Goal: Information Seeking & Learning: Learn about a topic

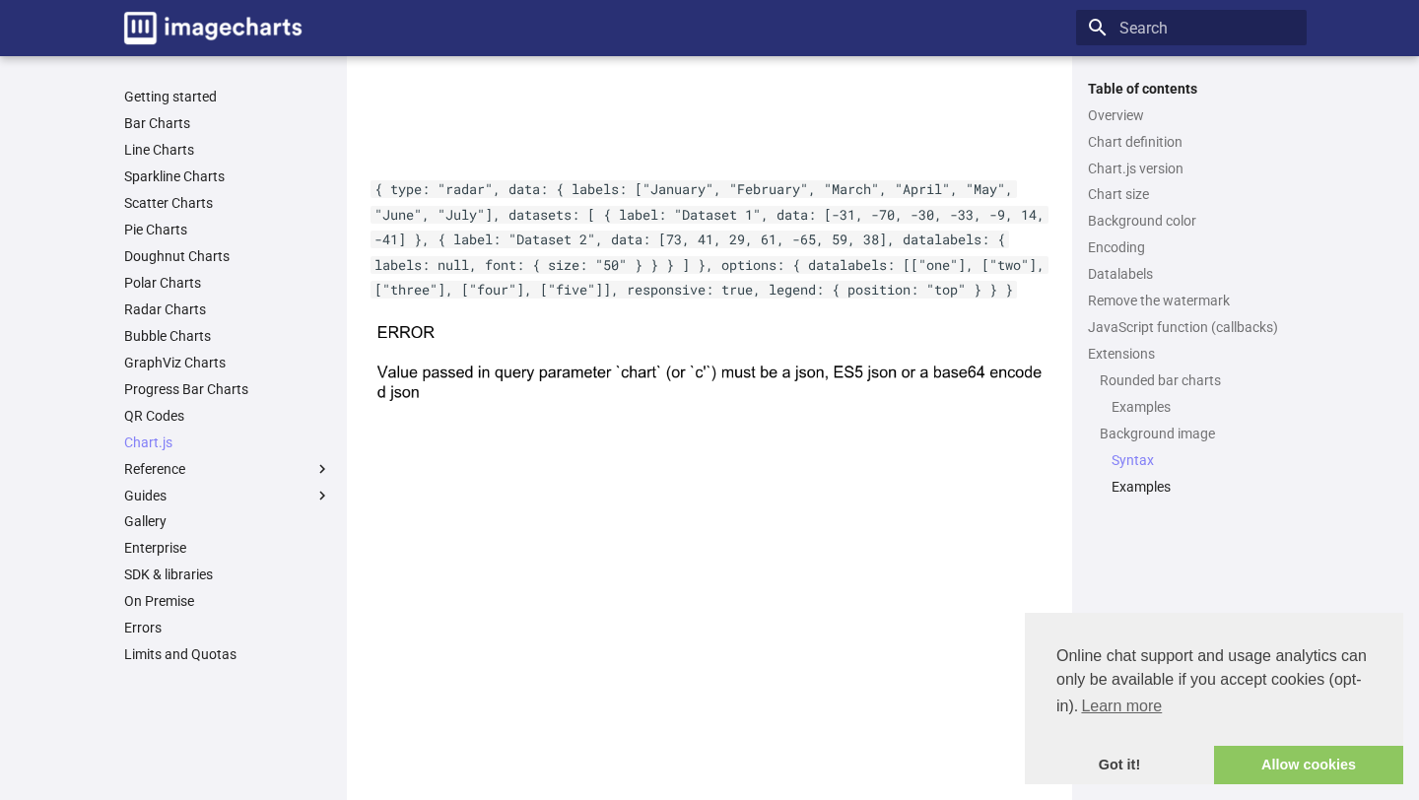
scroll to position [7183, 0]
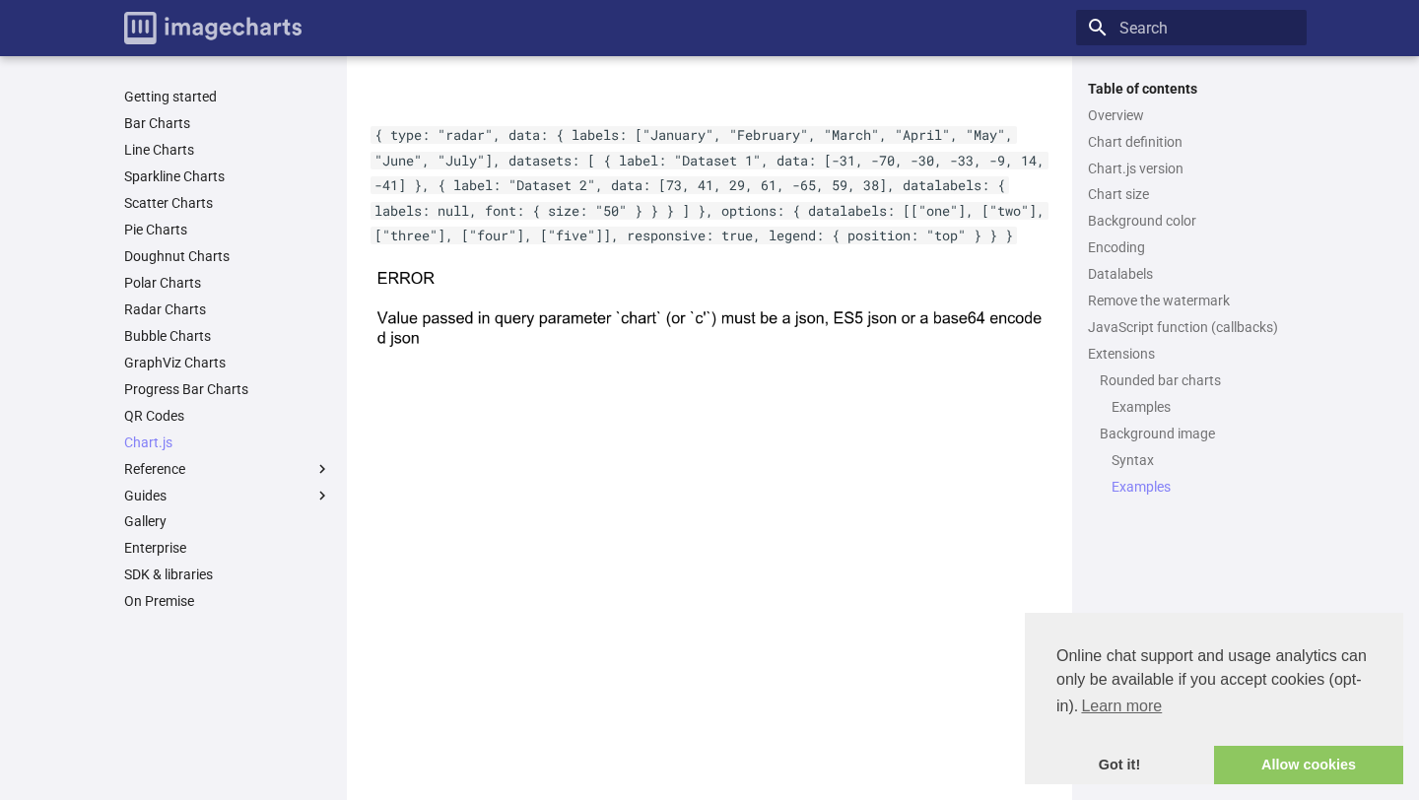
click at [202, 22] on img "Image-Charts documentation" at bounding box center [212, 28] width 177 height 33
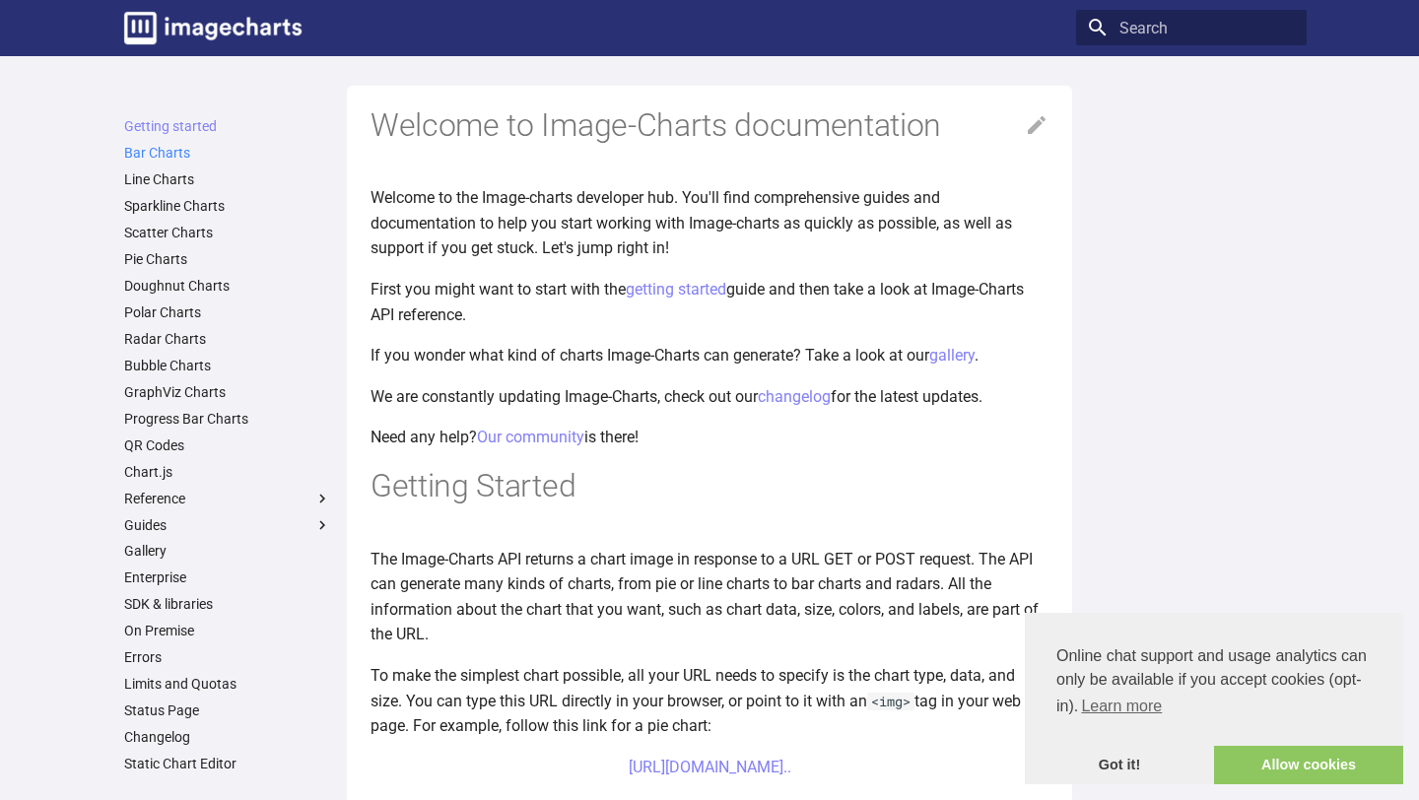
click at [148, 153] on link "Bar Charts" at bounding box center [227, 153] width 207 height 18
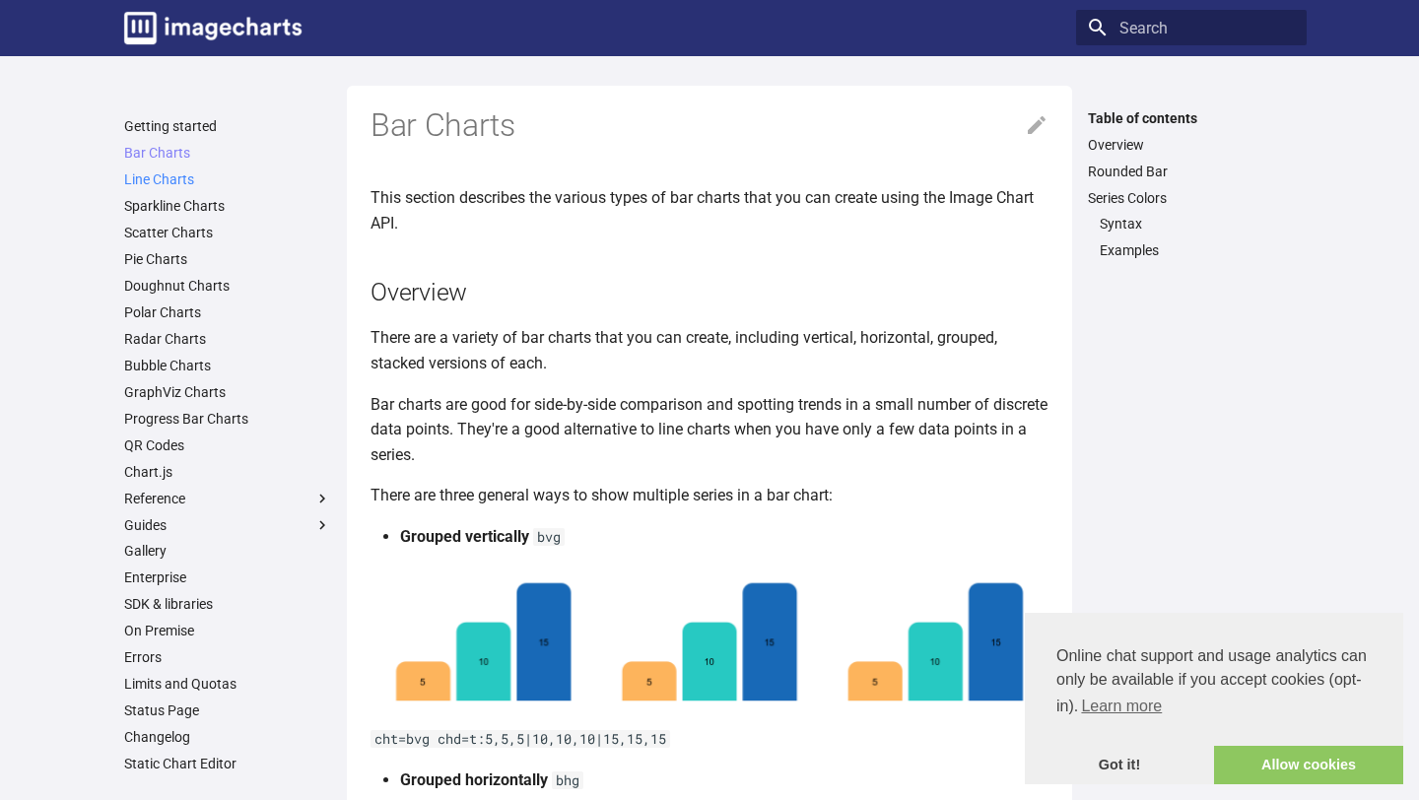
click at [156, 180] on link "Line Charts" at bounding box center [227, 179] width 207 height 18
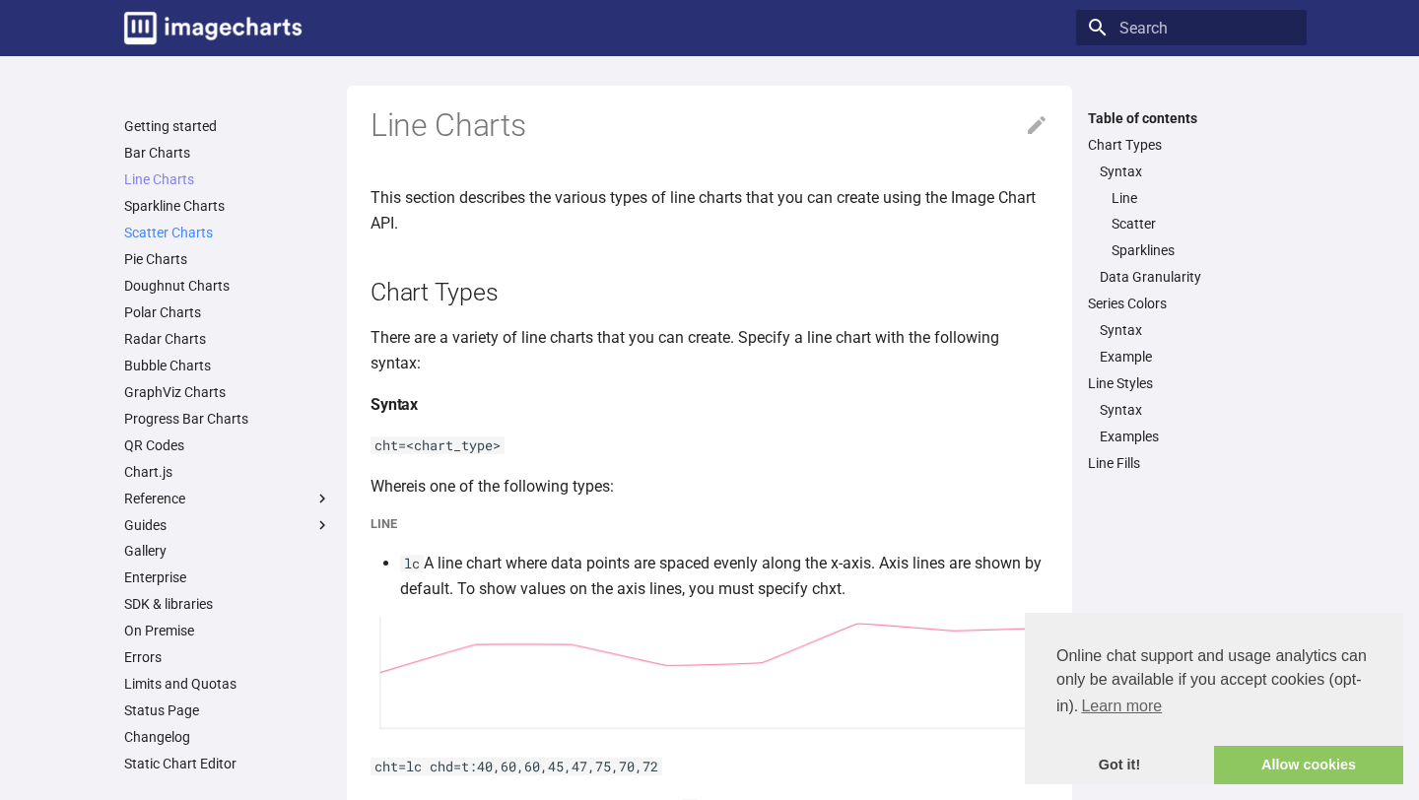
click at [155, 234] on link "Scatter Charts" at bounding box center [227, 233] width 207 height 18
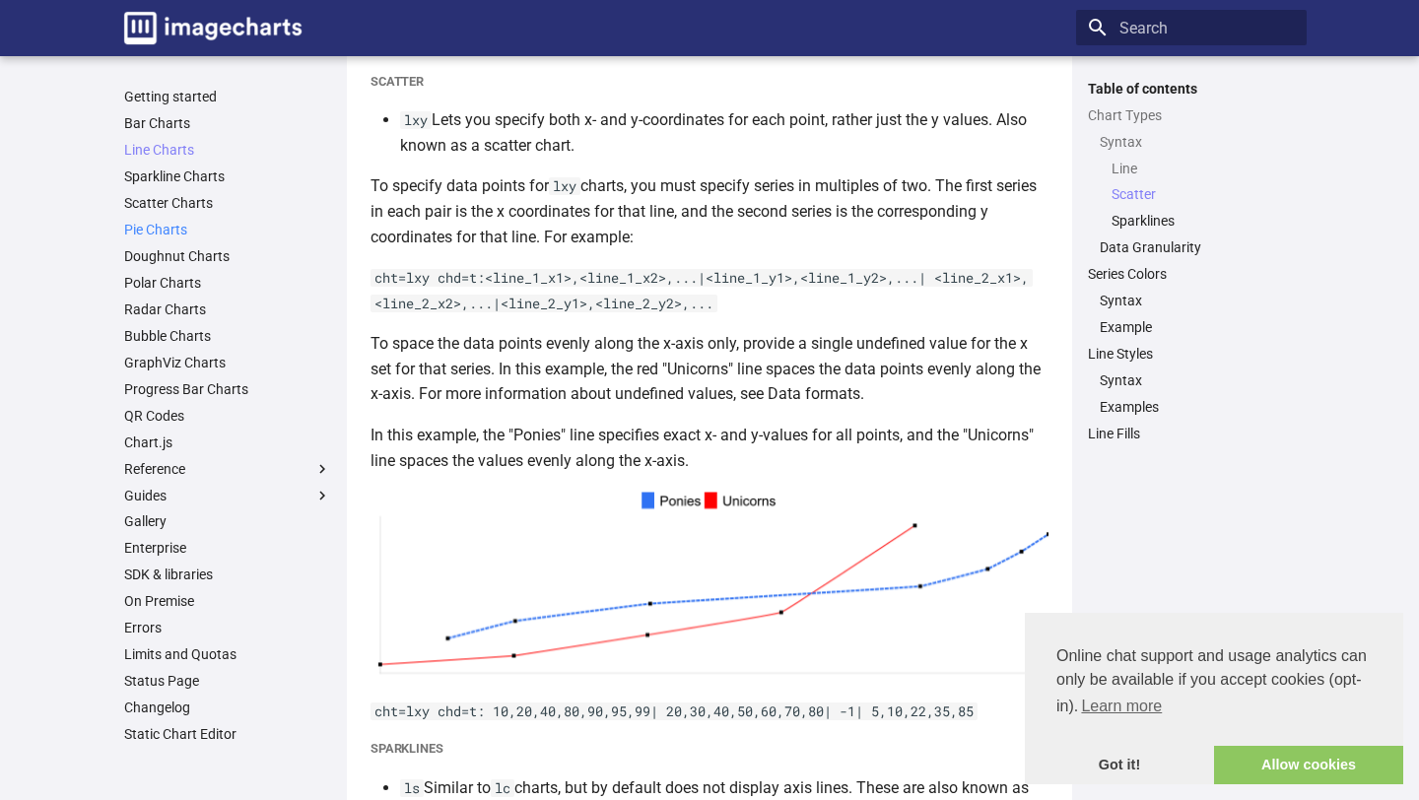
click at [161, 229] on link "Pie Charts" at bounding box center [227, 230] width 207 height 18
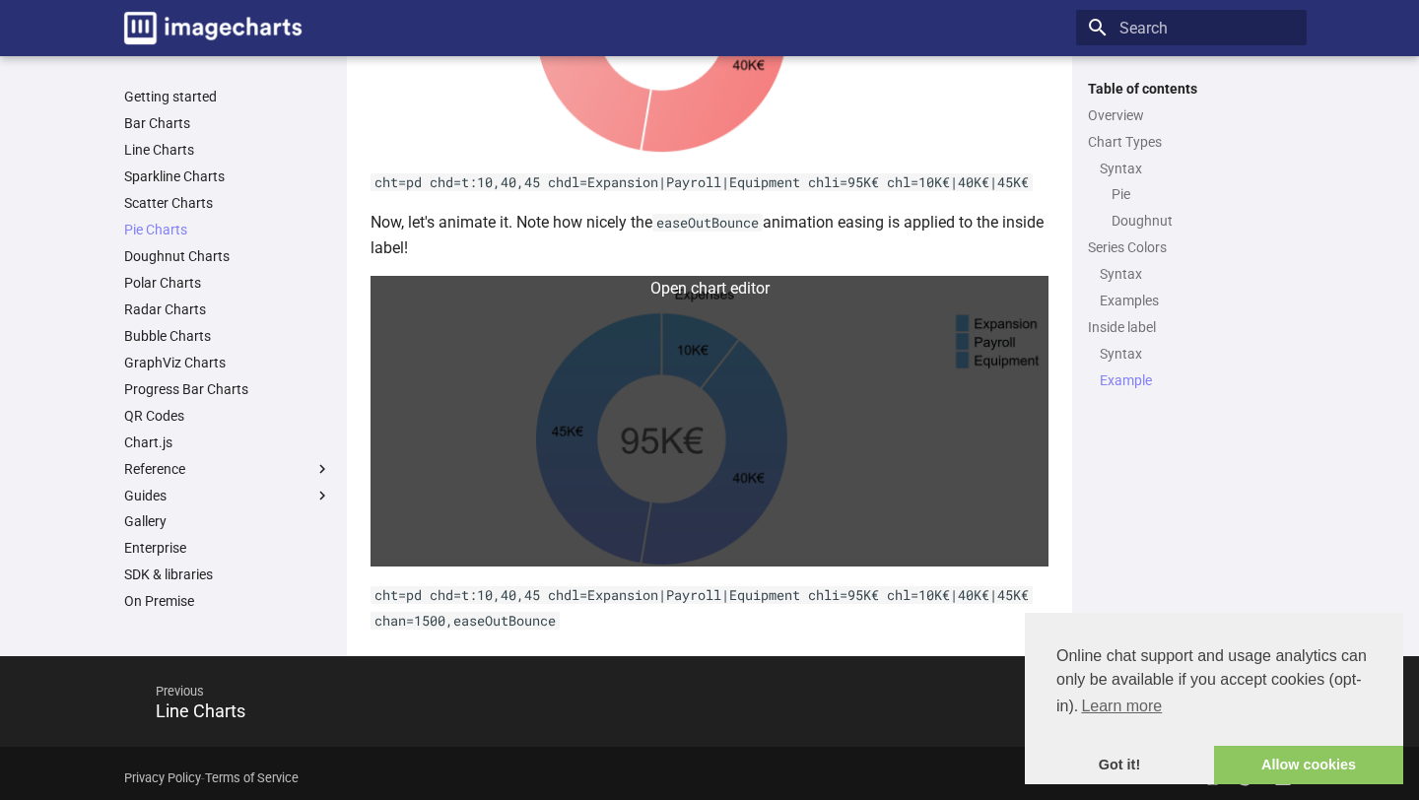
scroll to position [5566, 0]
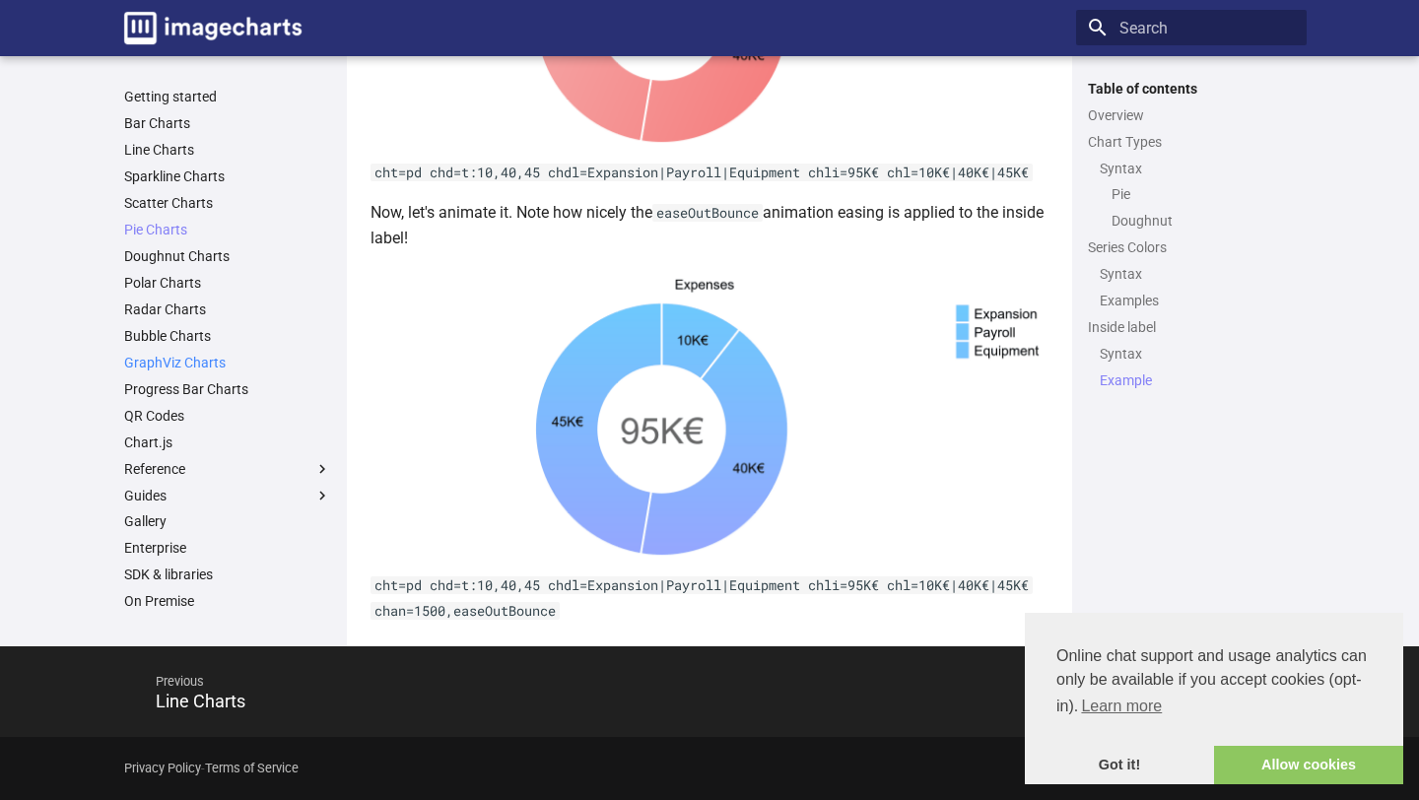
click at [178, 359] on link "GraphViz Charts" at bounding box center [227, 363] width 207 height 18
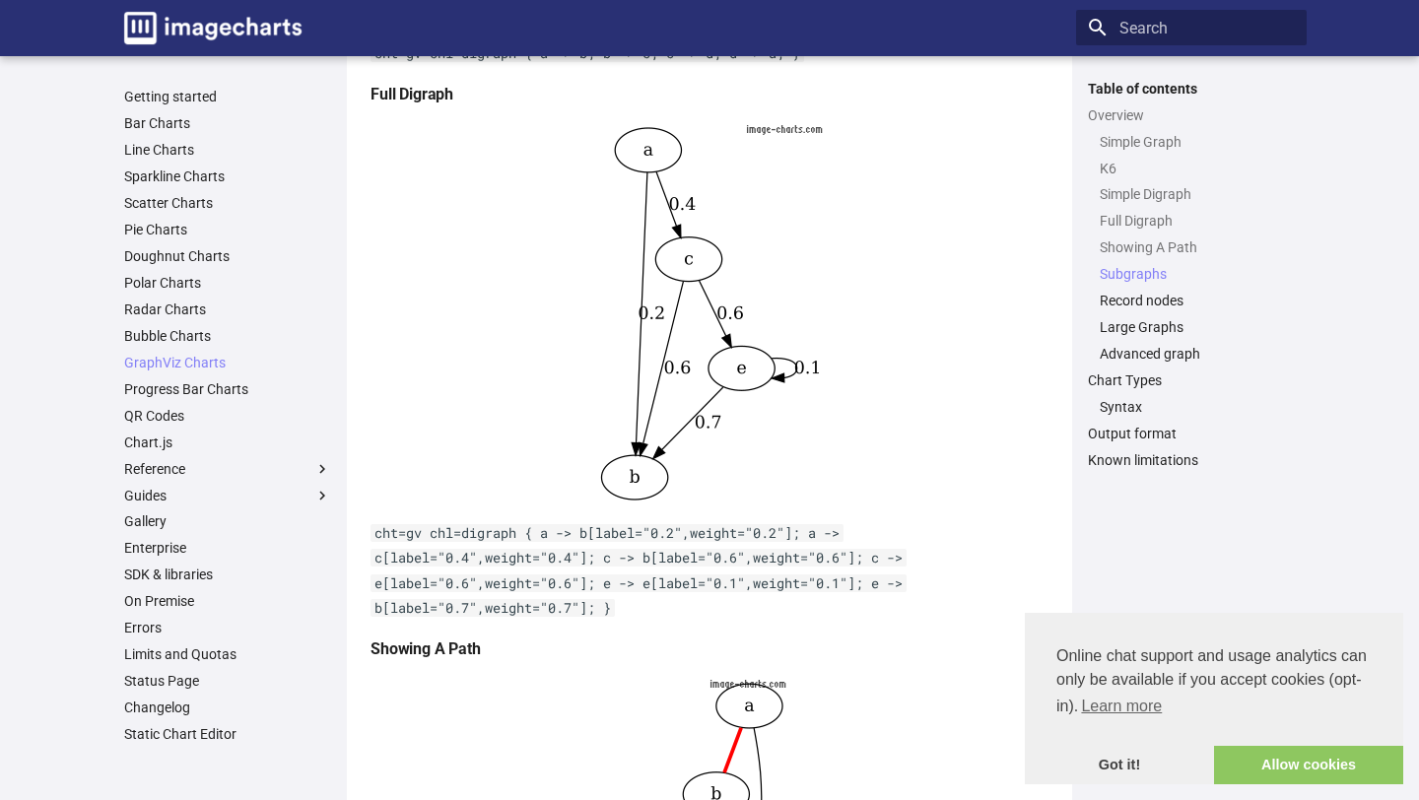
scroll to position [2140, 0]
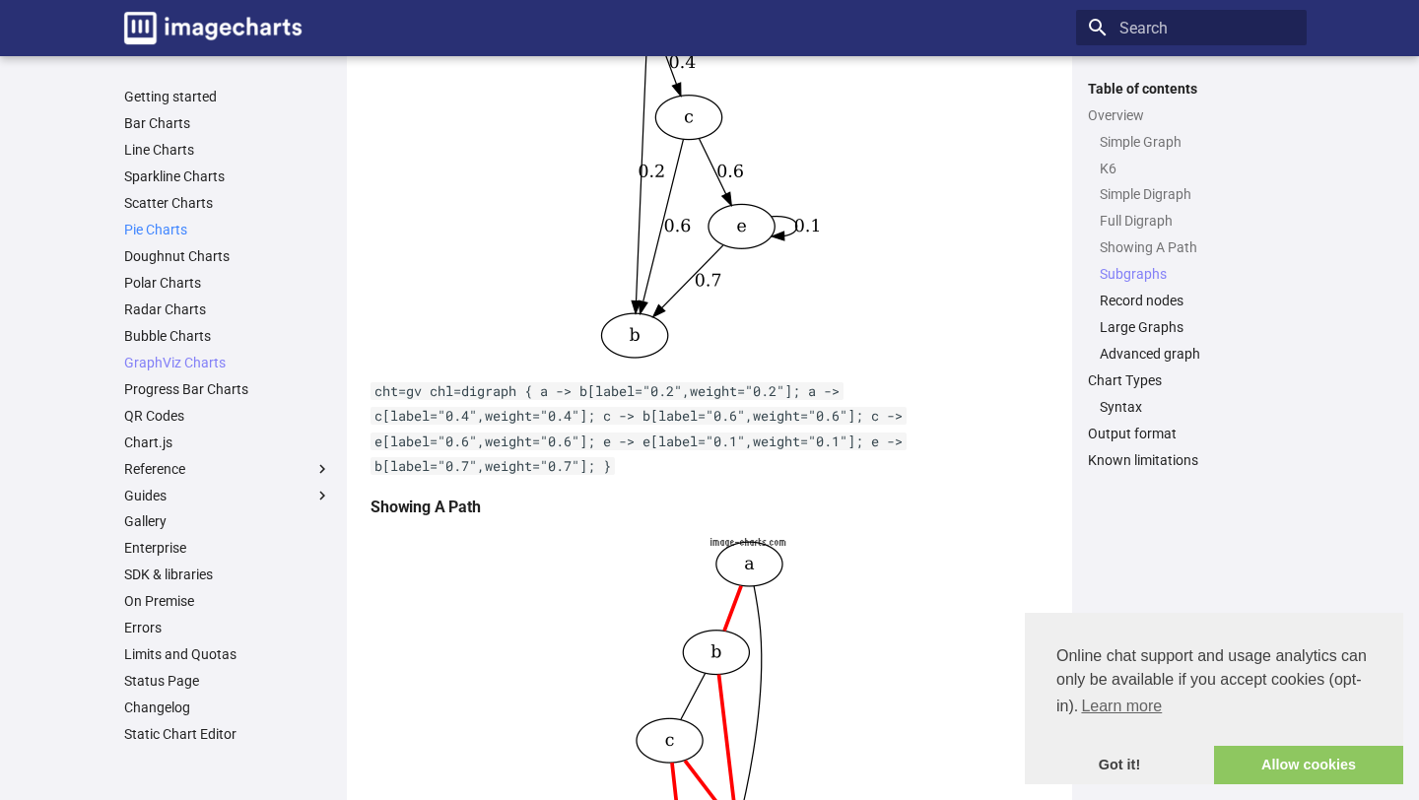
click at [142, 227] on link "Pie Charts" at bounding box center [227, 230] width 207 height 18
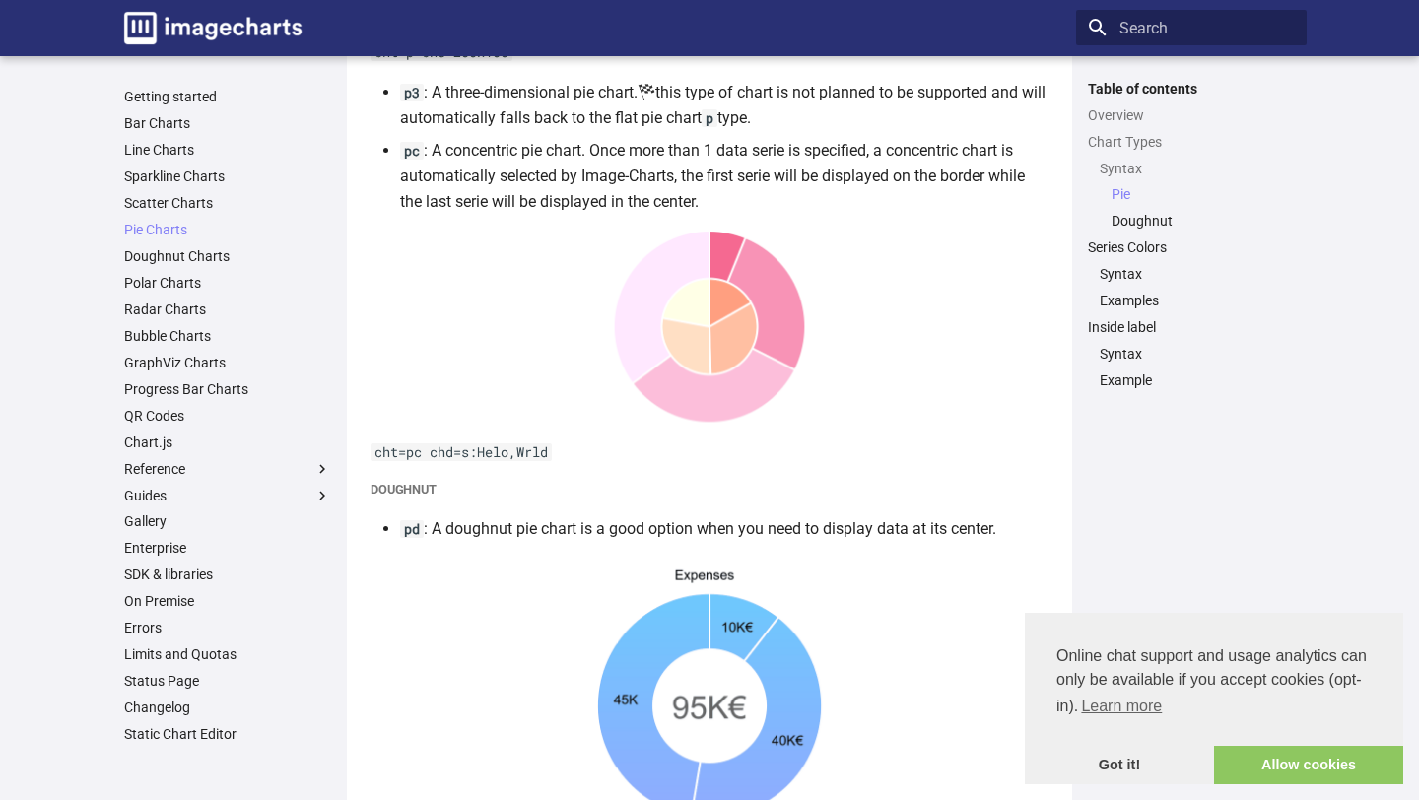
scroll to position [2472, 0]
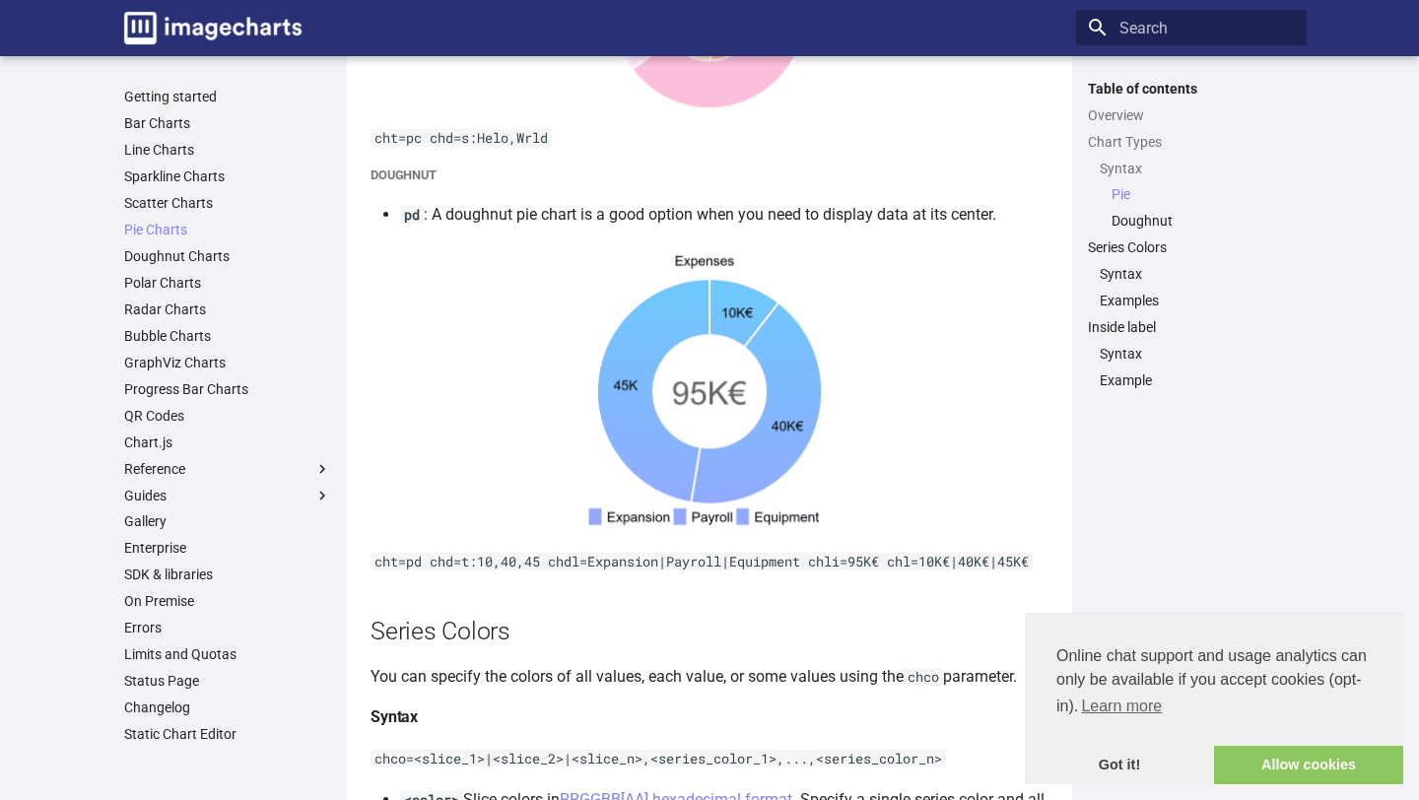
click at [530, 418] on link at bounding box center [709, 387] width 678 height 291
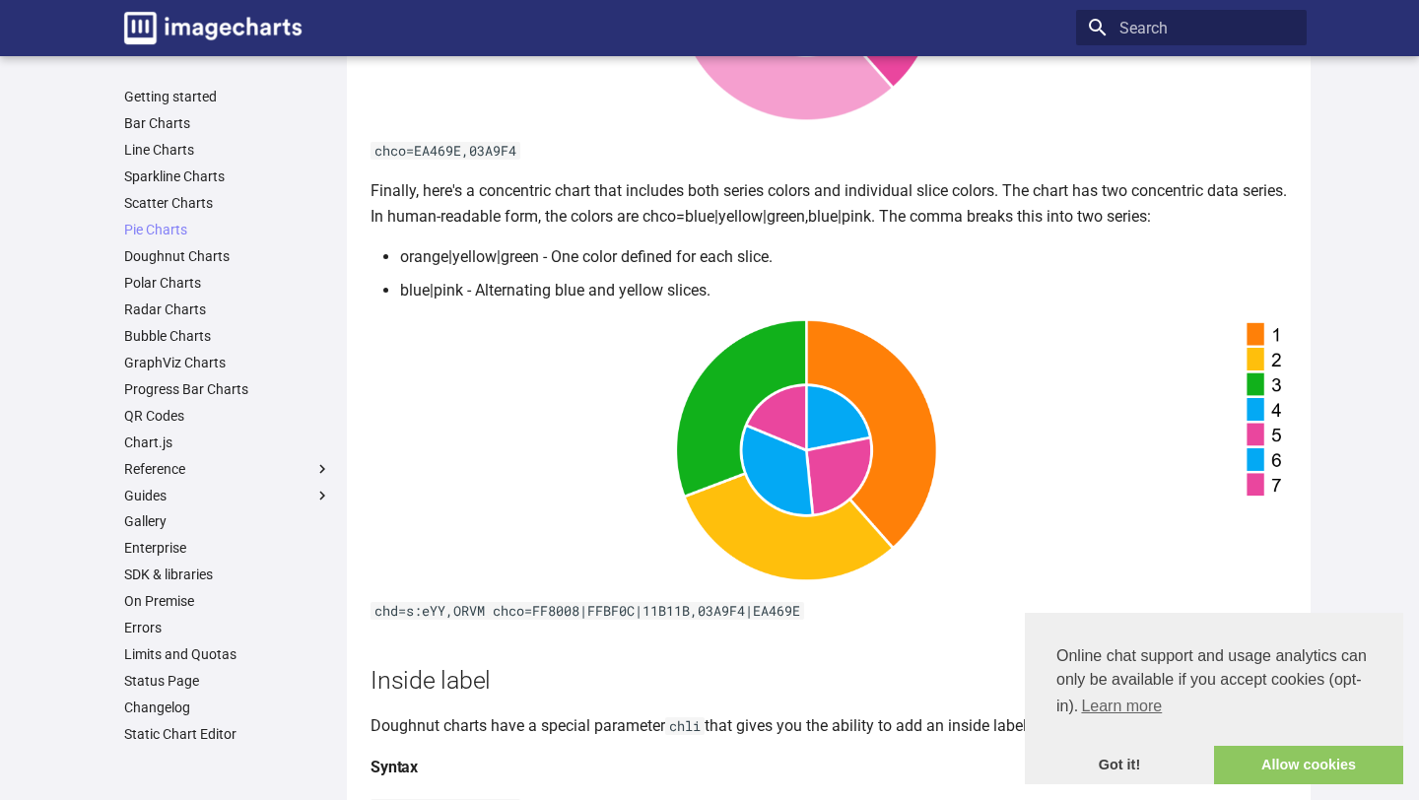
scroll to position [5432, 0]
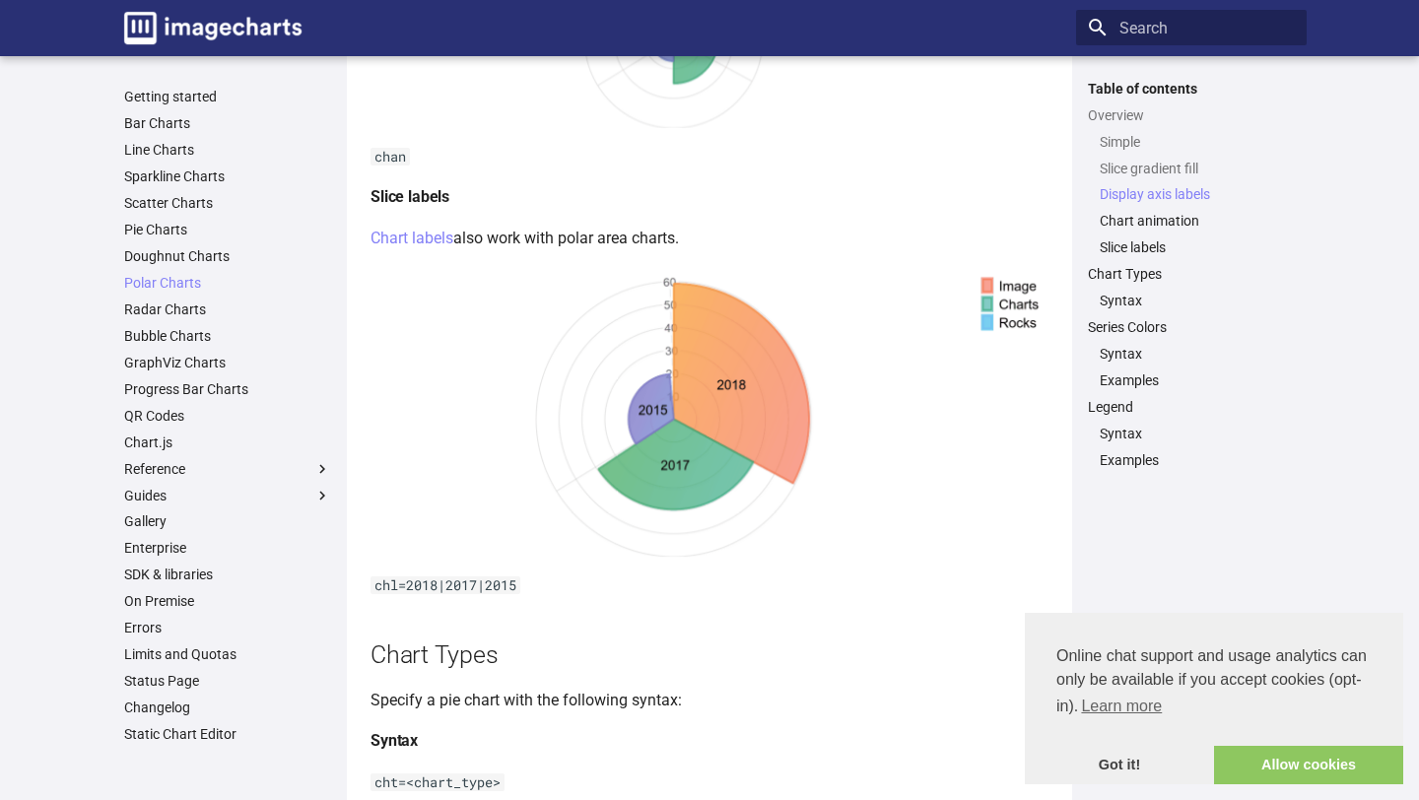
scroll to position [2021, 0]
